Goal: Transaction & Acquisition: Purchase product/service

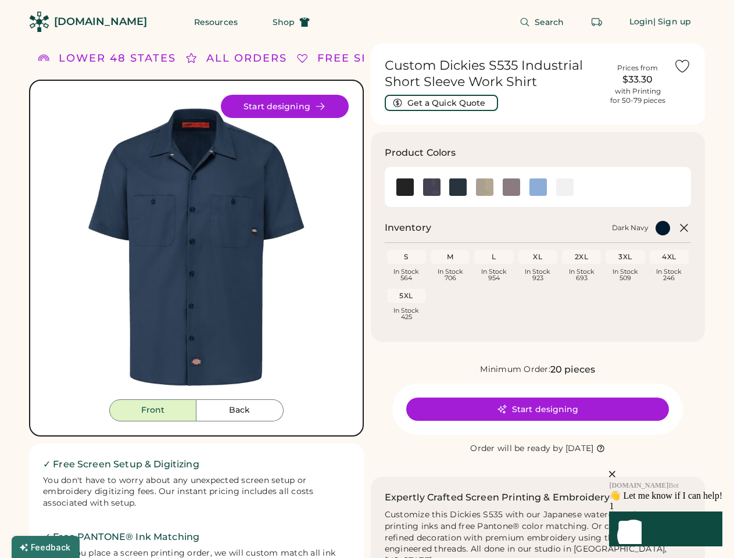
click at [367, 279] on div "FREE SHIPPING LOWER 48 STATES ALL ORDERS FREE SHIPPING LOWER 48 STATES ALL ORDE…" at bounding box center [367, 410] width 676 height 732
click at [367, 301] on div "FREE SHIPPING LOWER 48 STATES ALL ORDERS FREE SHIPPING LOWER 48 STATES ALL ORDE…" at bounding box center [367, 410] width 676 height 732
click at [196, 301] on img at bounding box center [196, 247] width 305 height 305
click at [196, 58] on div "ALL ORDERS" at bounding box center [227, 59] width 81 height 16
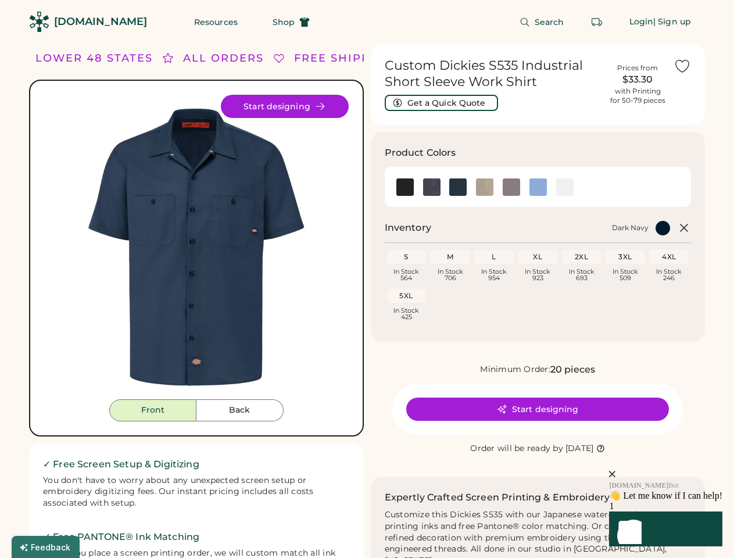
click at [367, 58] on div "FREE SHIPPING LOWER 48 STATES ALL ORDERS FREE SHIPPING LOWER 48 STATES ALL ORDE…" at bounding box center [367, 410] width 676 height 732
click at [118, 58] on div "LOWER 48 STATES" at bounding box center [84, 59] width 117 height 16
click at [191, 58] on div "ALL ORDERS" at bounding box center [209, 59] width 81 height 16
click at [246, 58] on div "FREE SHIPPING LOWER 48 STATES ALL ORDERS FREE SHIPPING LOWER 48 STATES ALL ORDE…" at bounding box center [326, 59] width 878 height 16
